Goal: Task Accomplishment & Management: Complete application form

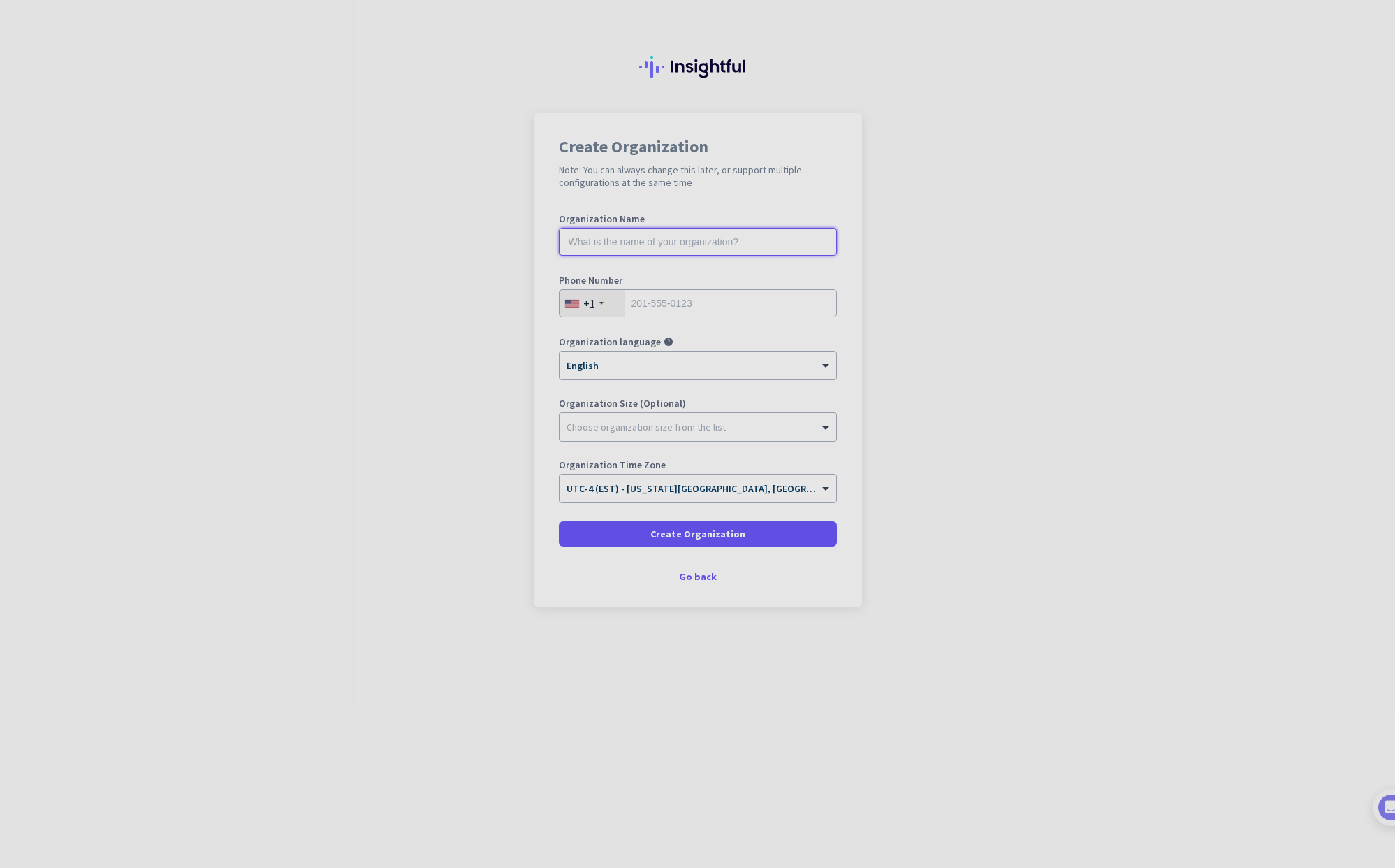
click at [645, 243] on input "text" at bounding box center [698, 241] width 278 height 28
type input "Mercor"
click at [675, 304] on input "tel" at bounding box center [698, 303] width 278 height 28
type input "2156221718"
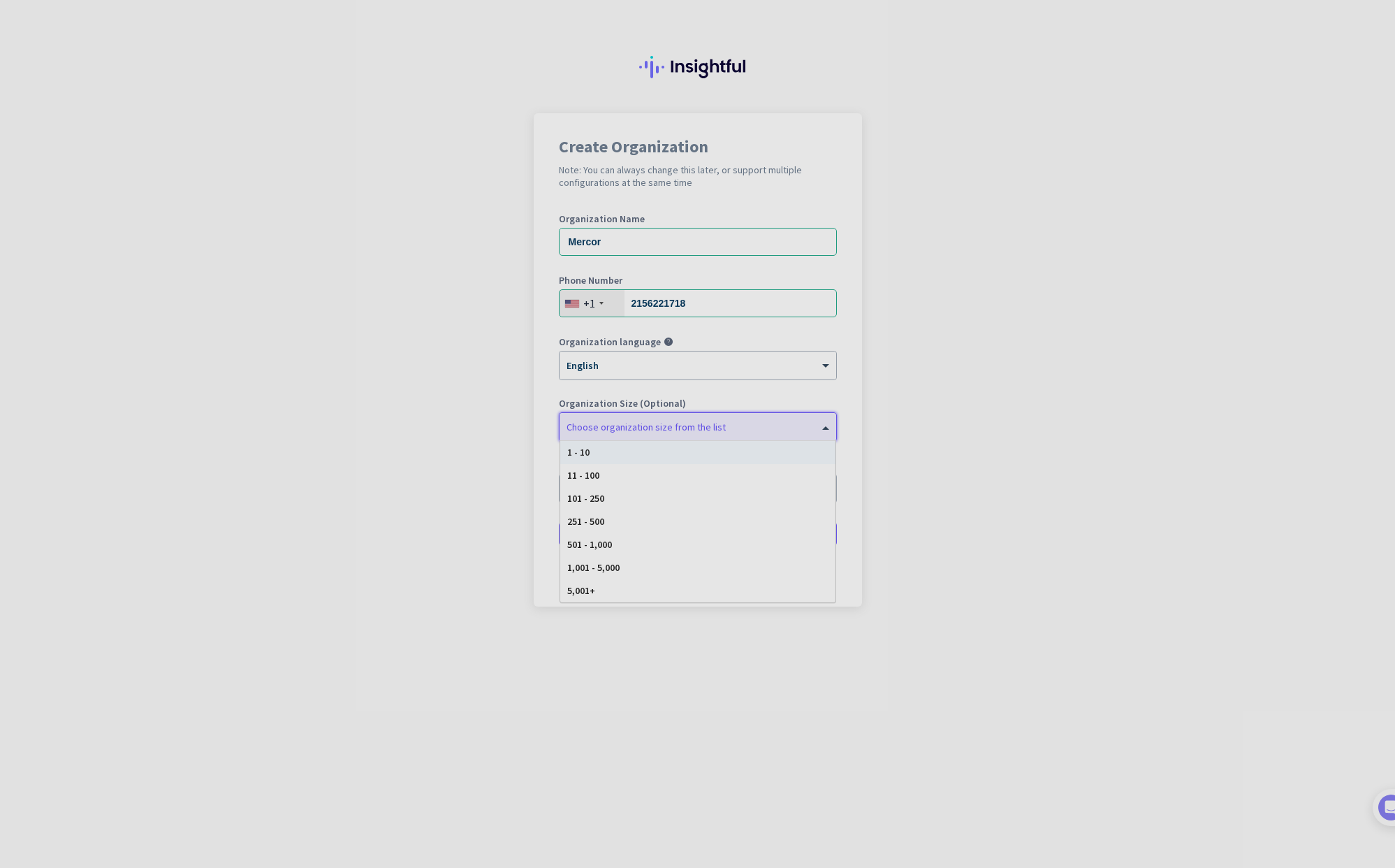
click at [703, 425] on div at bounding box center [698, 423] width 276 height 14
click at [738, 422] on div at bounding box center [698, 423] width 276 height 14
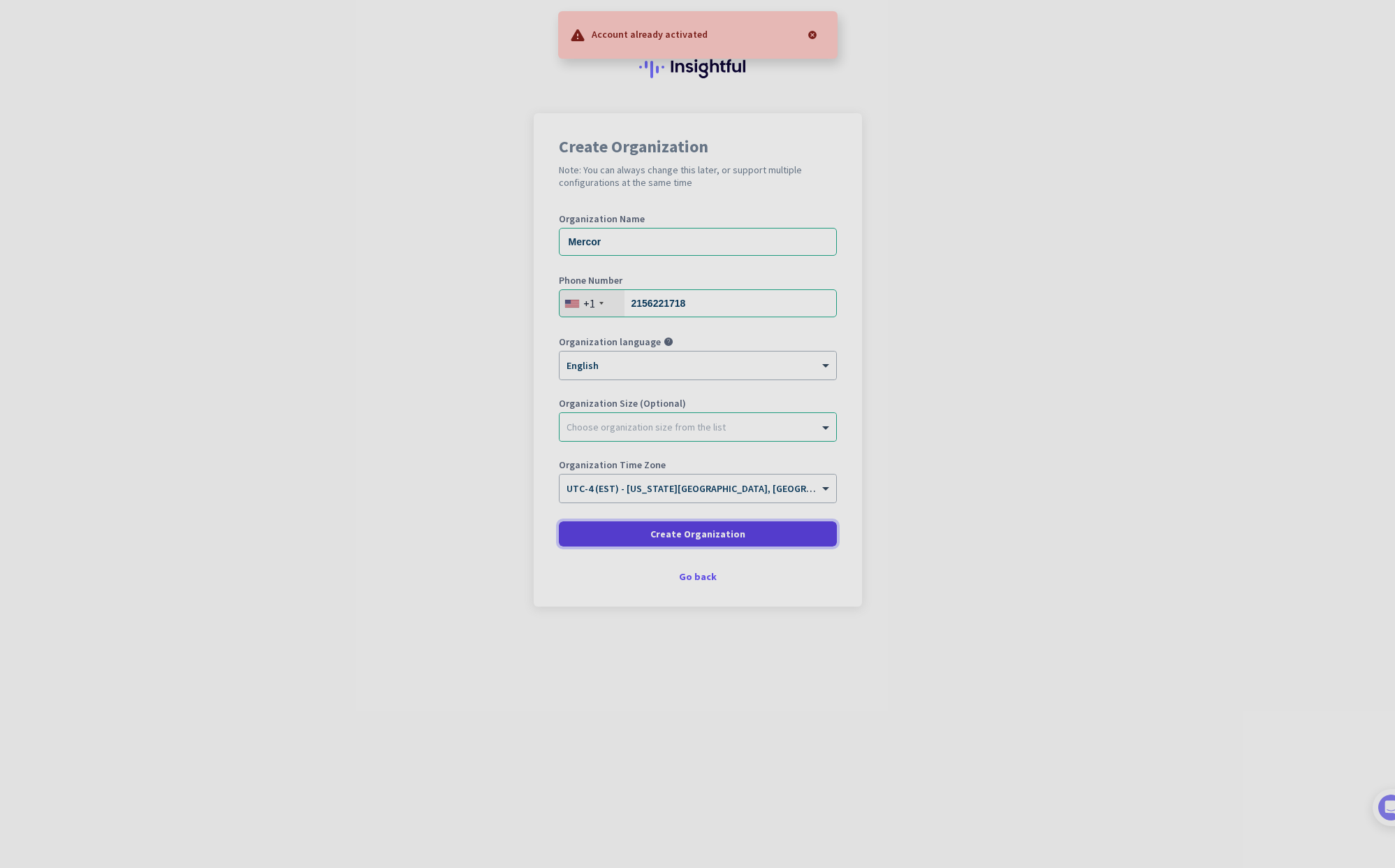
click at [689, 529] on span "Create Organization" at bounding box center [698, 533] width 95 height 14
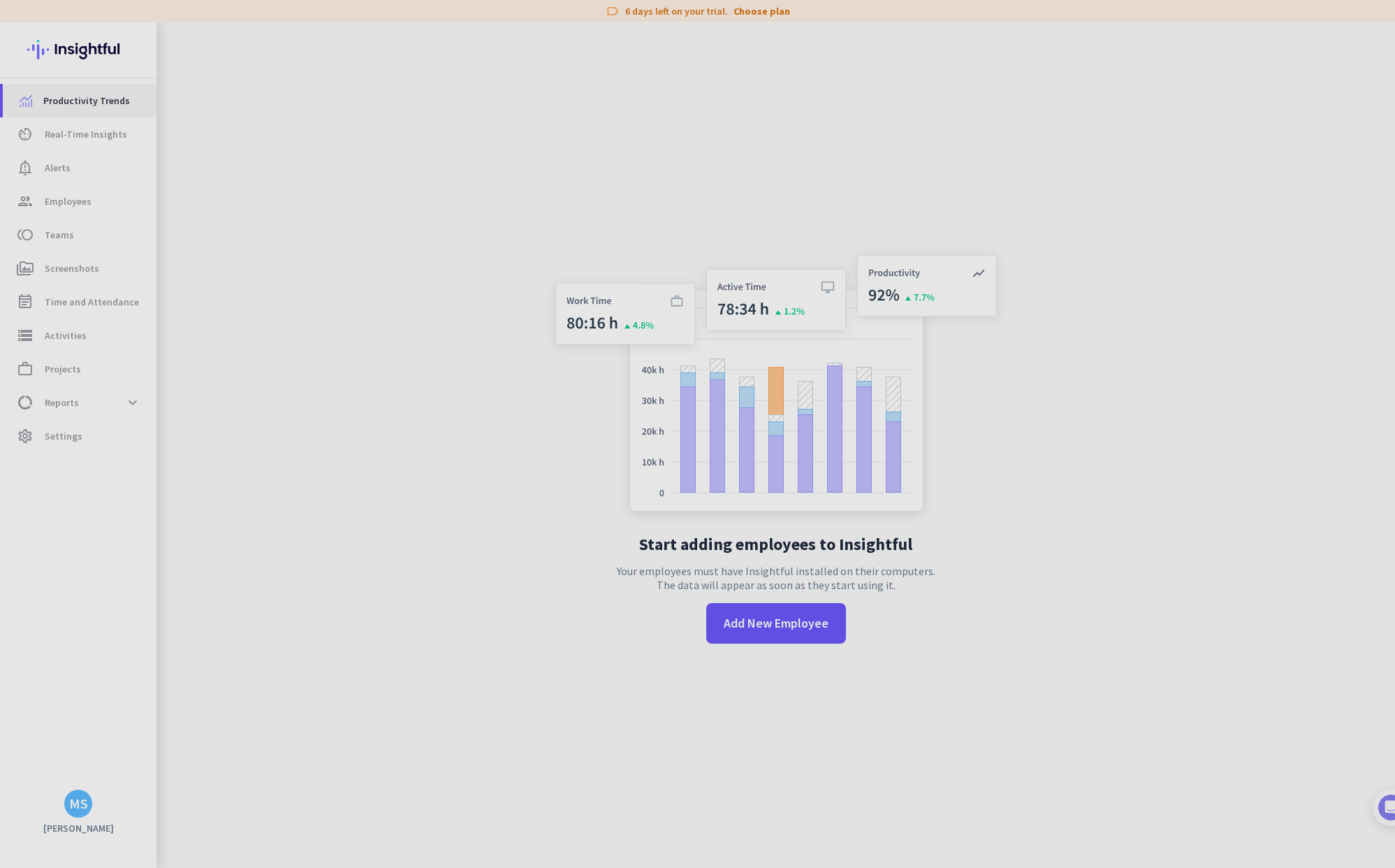
click at [78, 104] on span "Productivity Trends" at bounding box center [86, 100] width 86 height 17
click at [86, 145] on link "av_timer Real-Time Insights" at bounding box center [80, 134] width 154 height 34
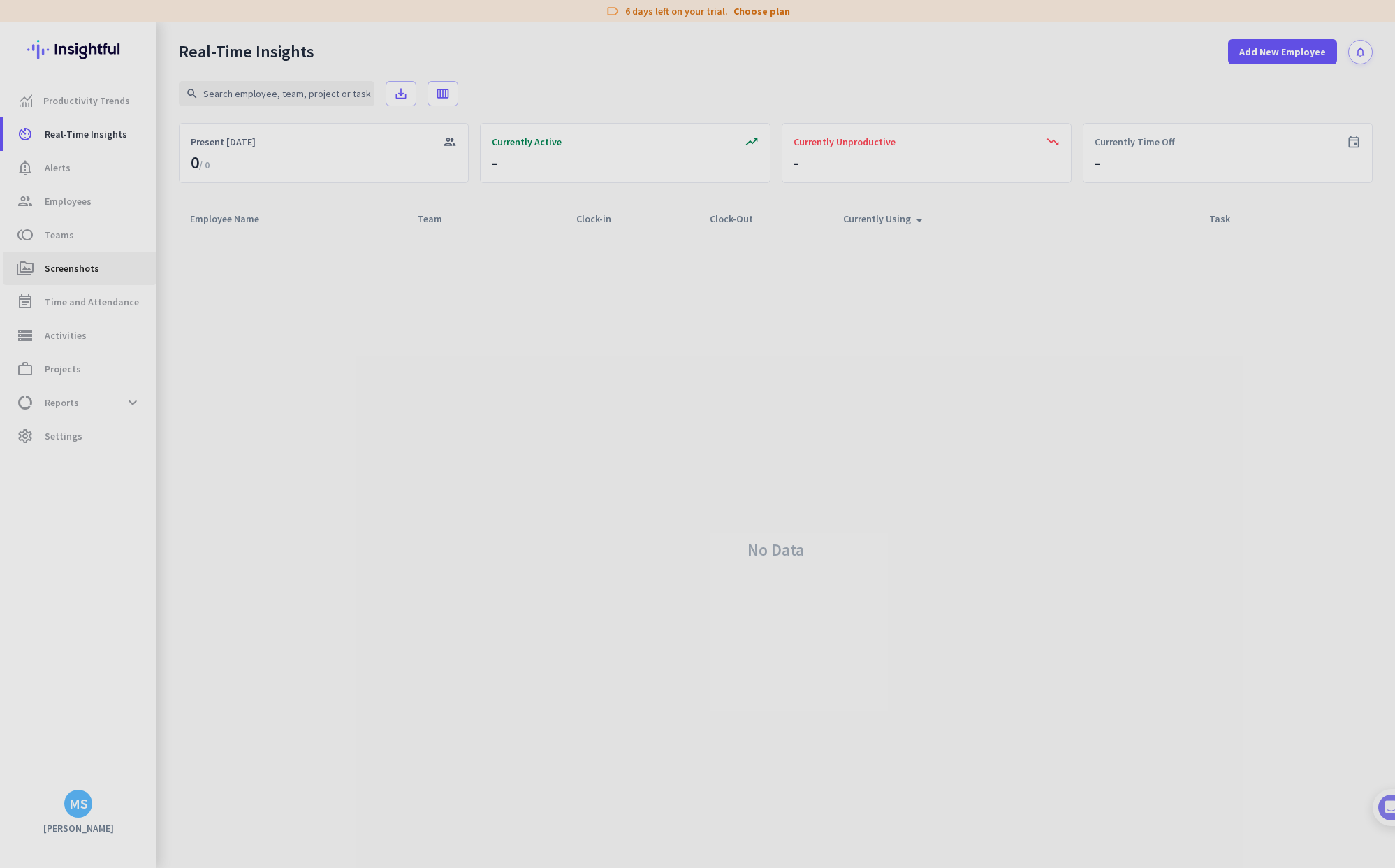
click at [42, 275] on span "perm_media Screenshots" at bounding box center [79, 268] width 131 height 17
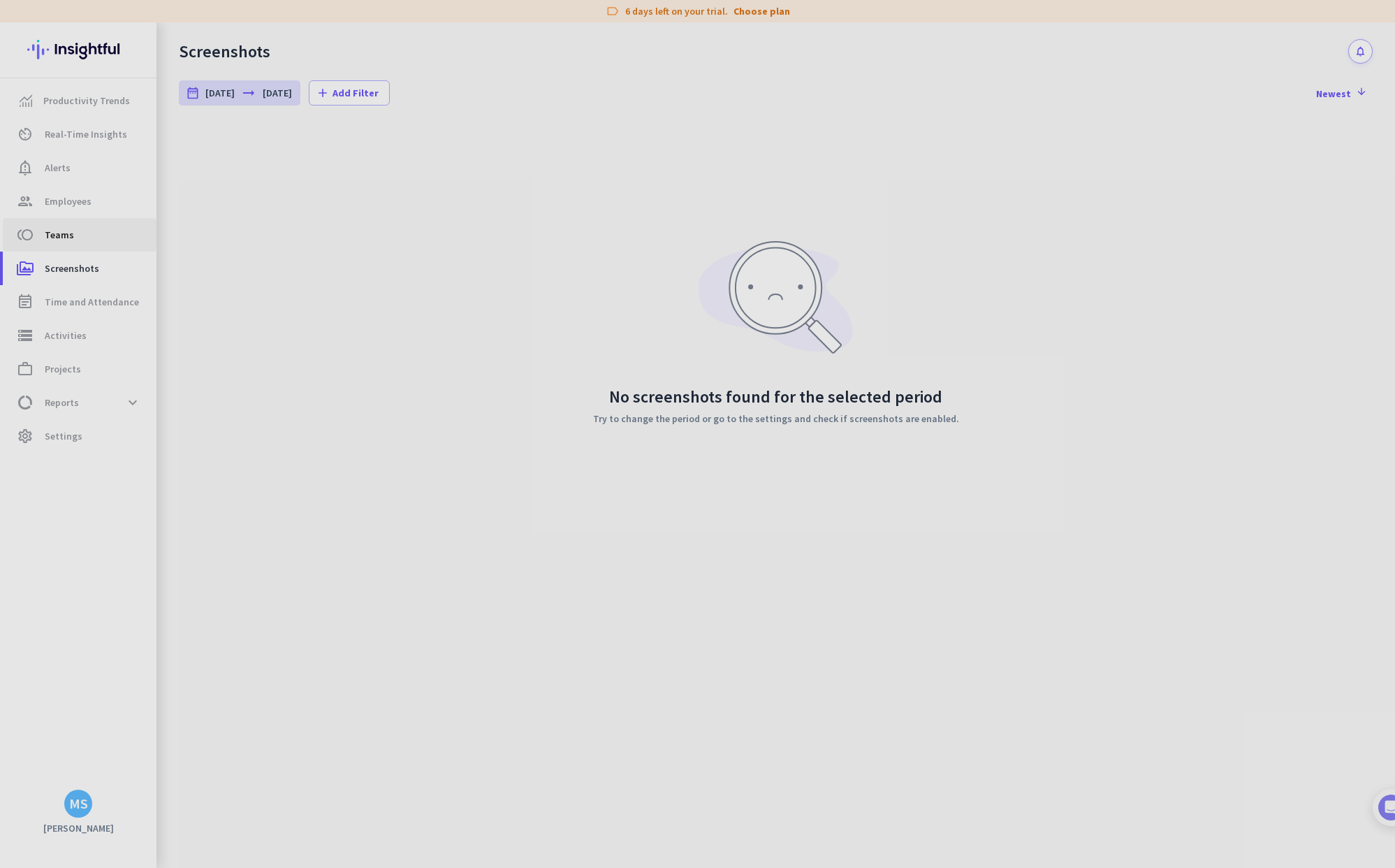
click at [49, 232] on span "Teams" at bounding box center [59, 234] width 30 height 17
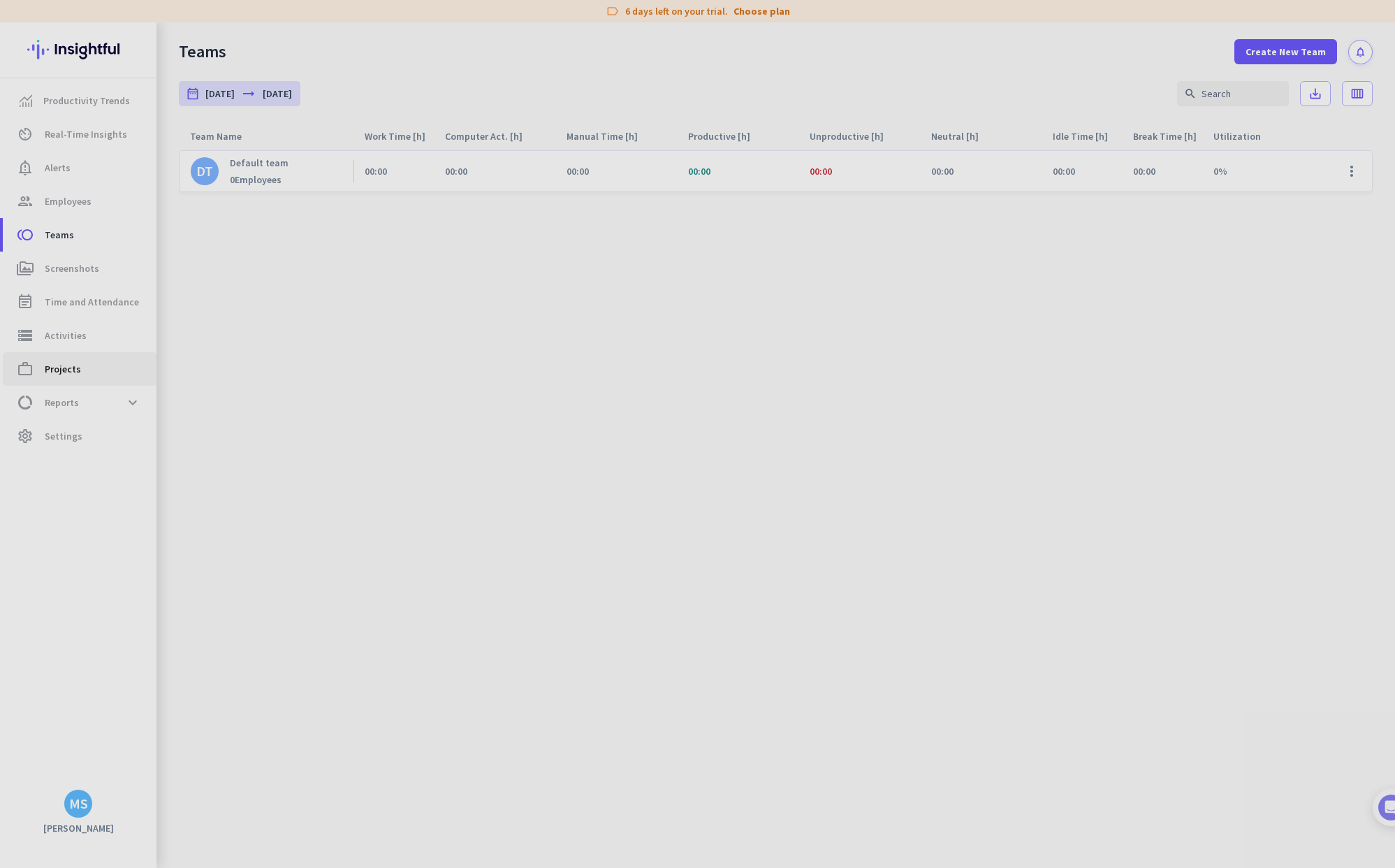
click at [86, 355] on link "work_outline Projects" at bounding box center [80, 369] width 154 height 34
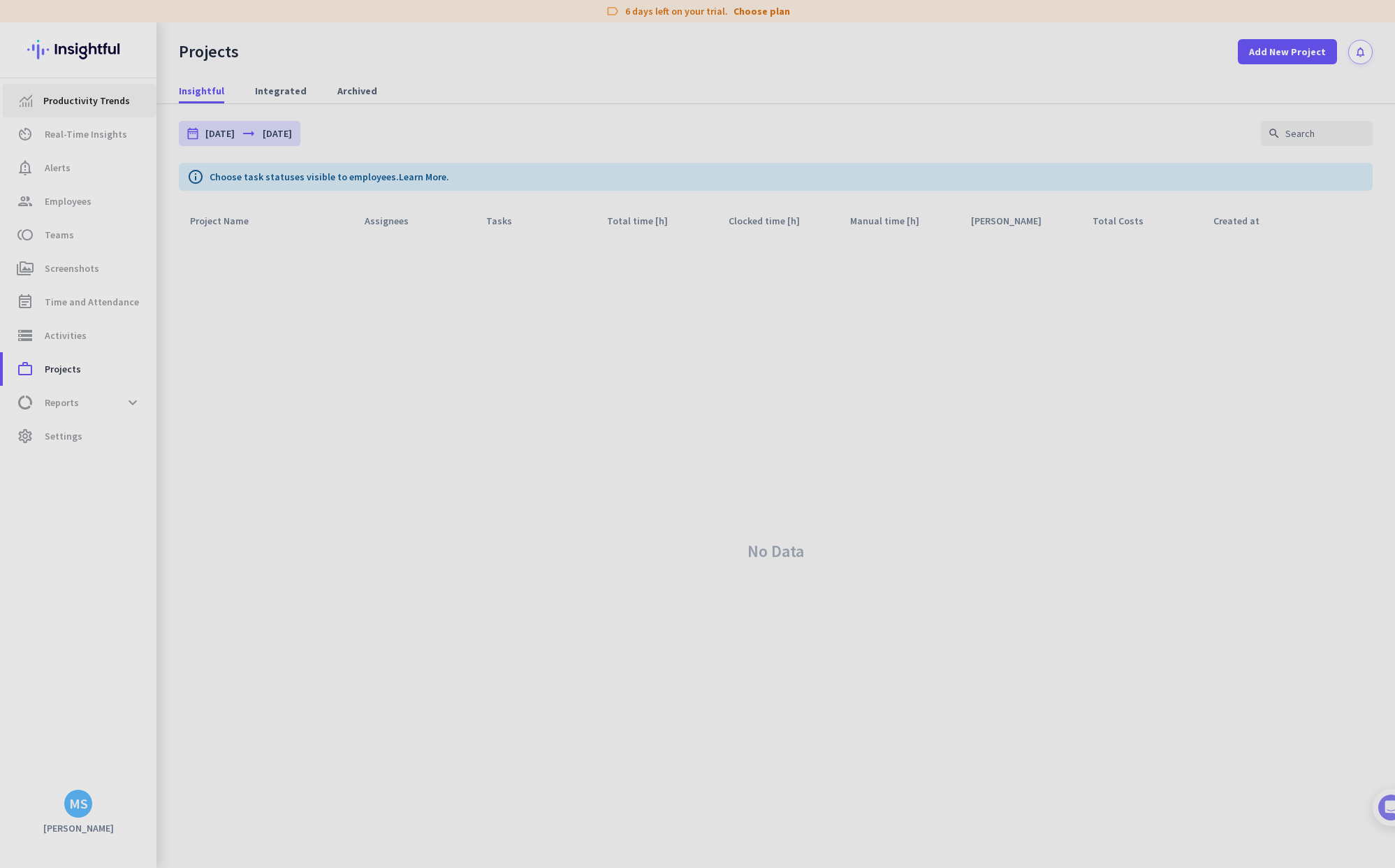
click at [81, 117] on link "Productivity Trends" at bounding box center [80, 100] width 154 height 34
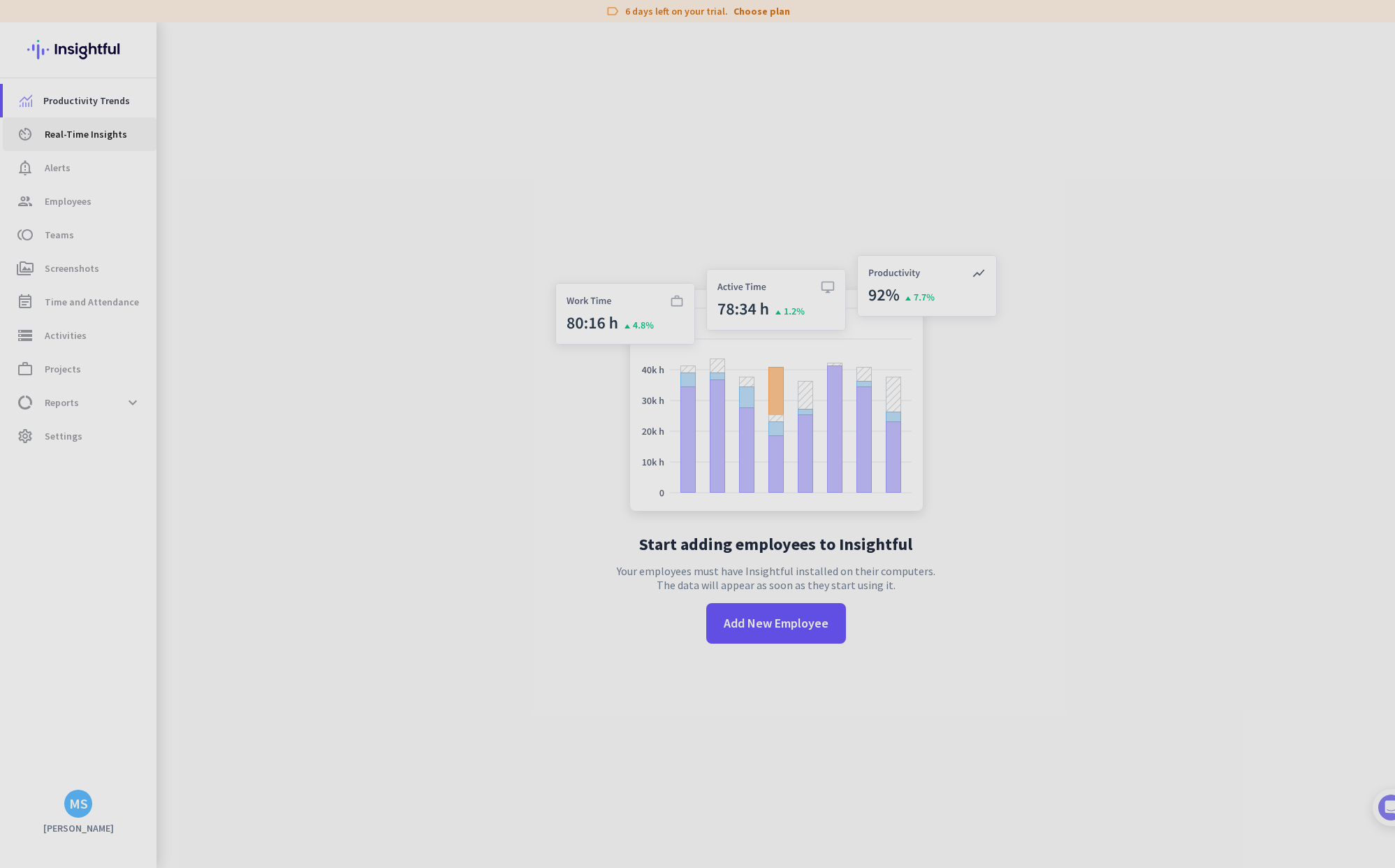
click at [76, 138] on span "Real-Time Insights" at bounding box center [86, 134] width 83 height 17
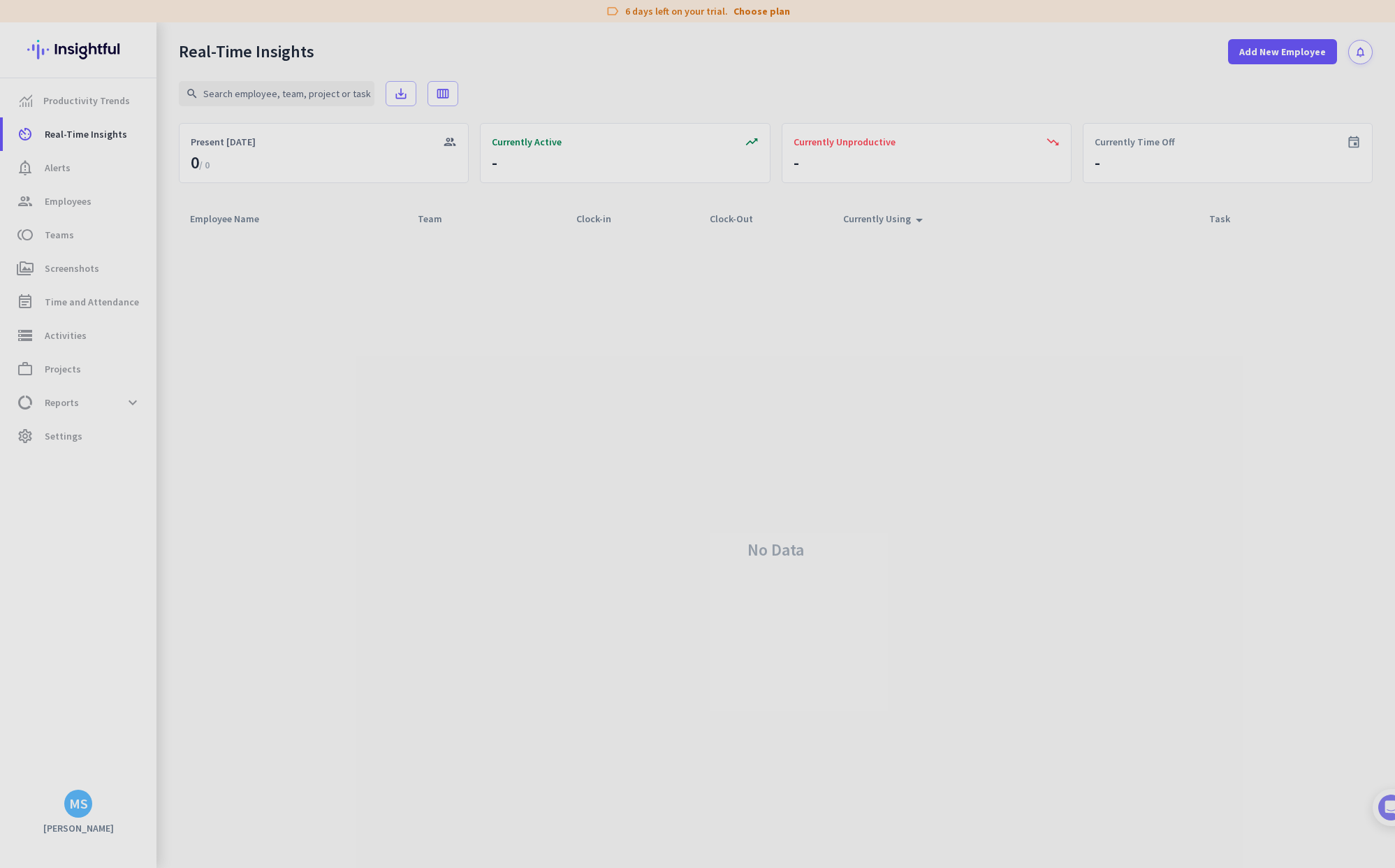
click at [88, 799] on div "MS" at bounding box center [78, 803] width 28 height 28
click at [145, 776] on span "Sign out" at bounding box center [152, 777] width 84 height 12
